Goal: Information Seeking & Learning: Understand process/instructions

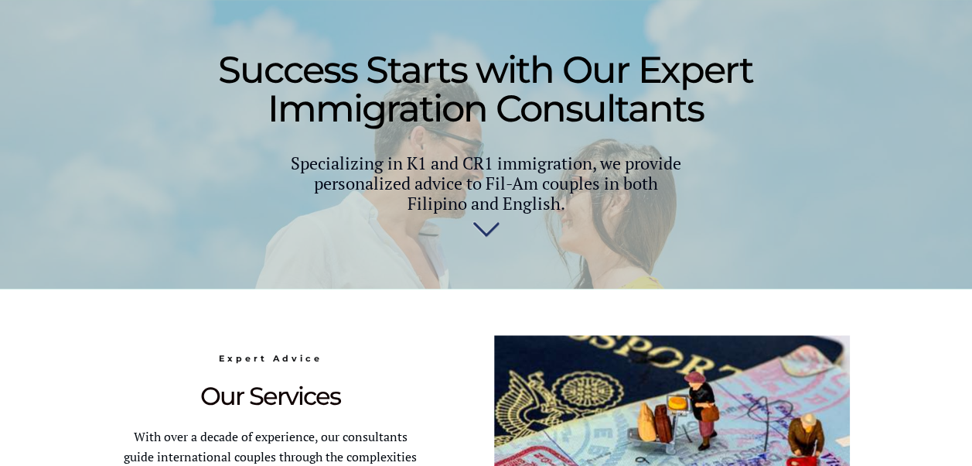
scroll to position [619, 0]
